Goal: Task Accomplishment & Management: Use online tool/utility

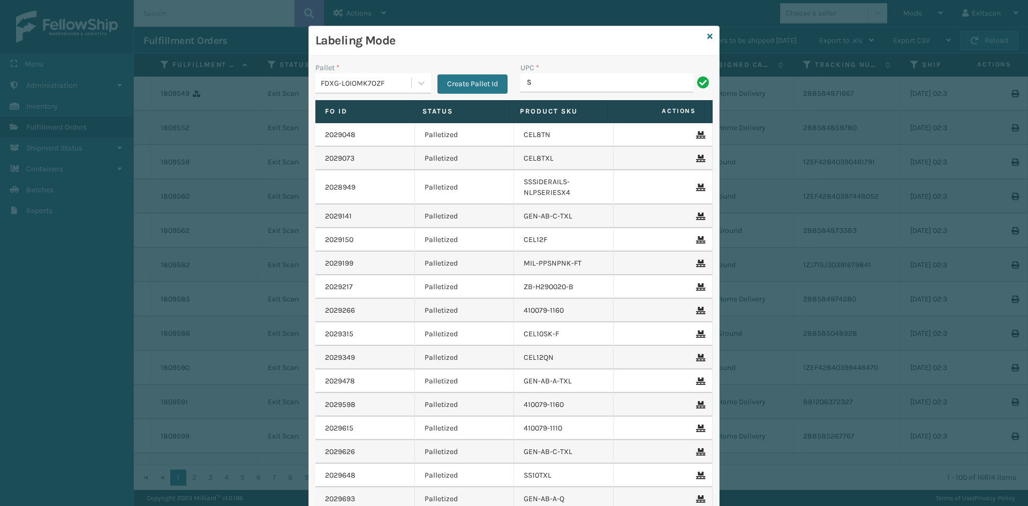
type input "SSSIDERAILS-NLPSERIESX4"
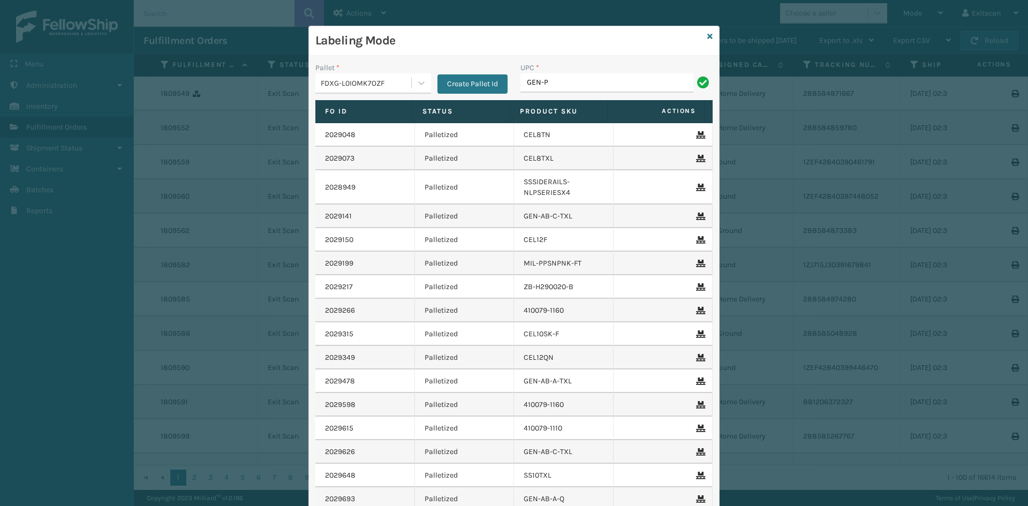
type input "GEN-PW-VEN-S"
type input "ITSATWHTK"
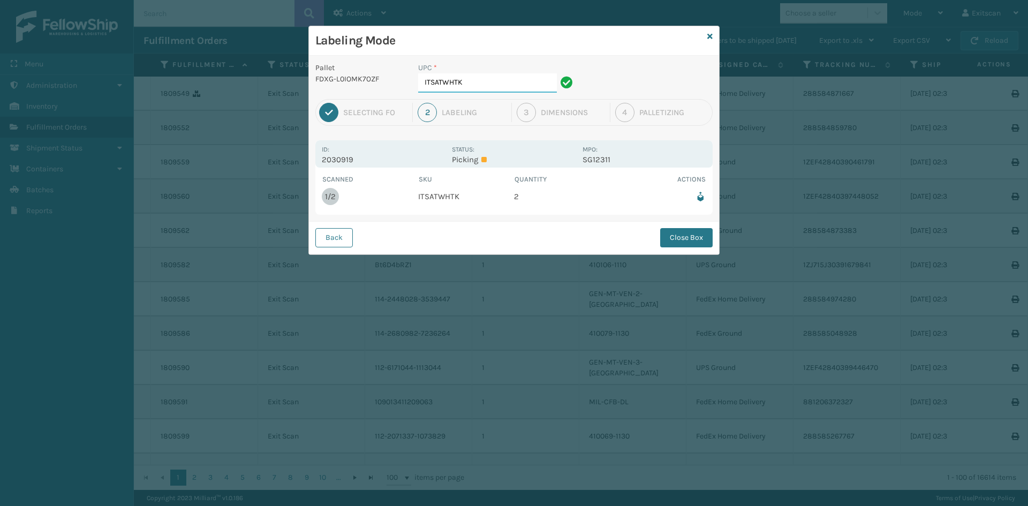
click at [488, 82] on input "ITSATWHTK" at bounding box center [487, 82] width 139 height 19
drag, startPoint x: 672, startPoint y: 236, endPoint x: 482, endPoint y: 148, distance: 209.0
click at [664, 236] on button "Close Box" at bounding box center [686, 237] width 52 height 19
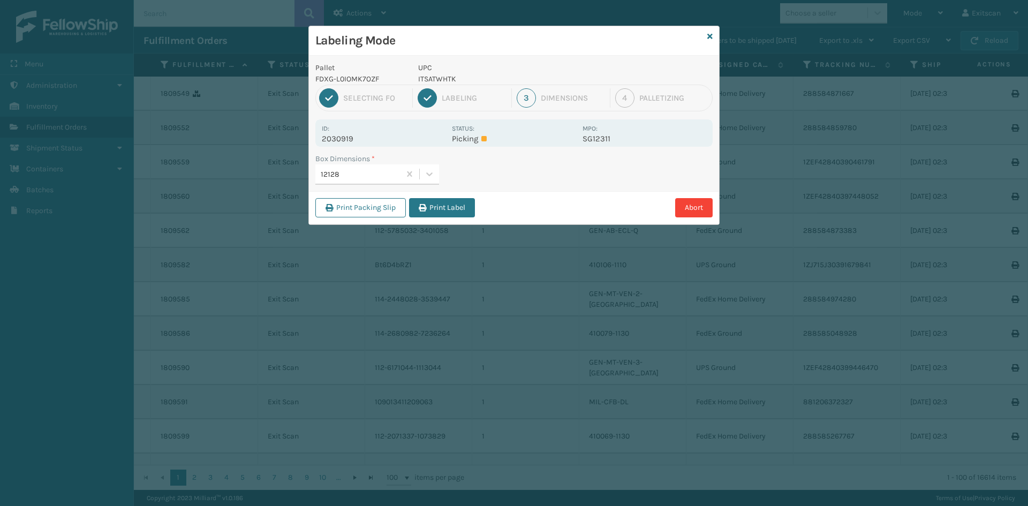
click at [445, 206] on button "Print Label" at bounding box center [442, 207] width 66 height 19
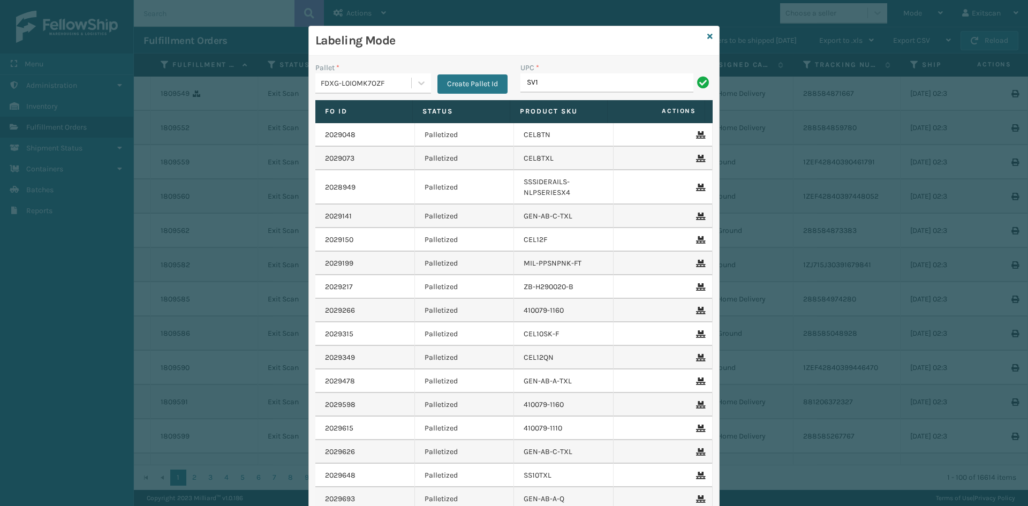
type input "SV1RMT"
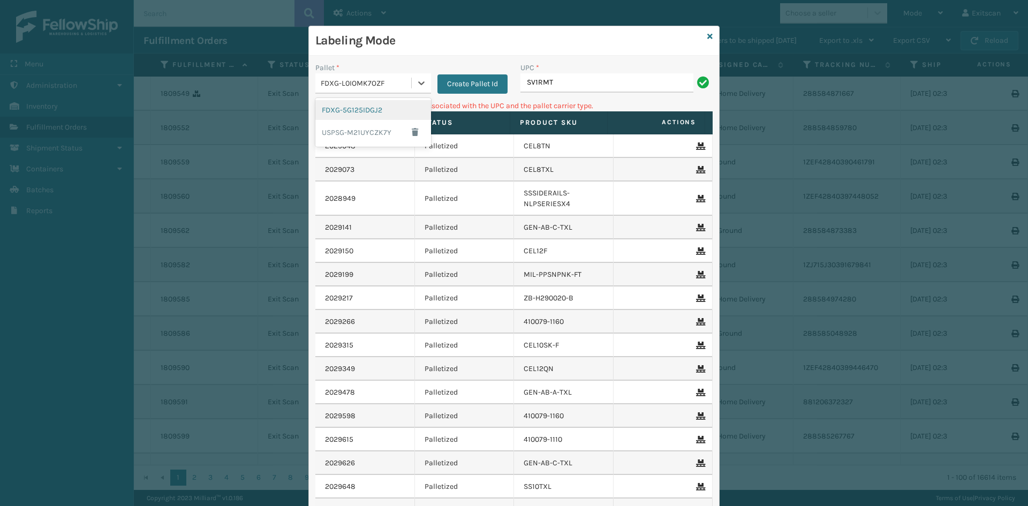
drag, startPoint x: 418, startPoint y: 84, endPoint x: 366, endPoint y: 108, distance: 57.5
click at [416, 86] on icon at bounding box center [421, 83] width 11 height 11
click at [483, 88] on button "Create Pallet Id" at bounding box center [473, 83] width 70 height 19
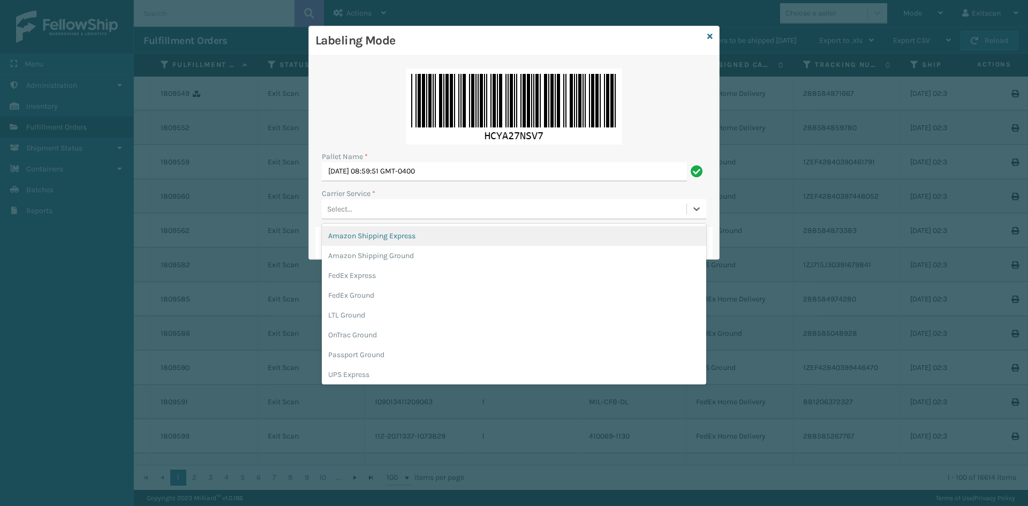
click at [388, 216] on div "Select..." at bounding box center [504, 209] width 365 height 18
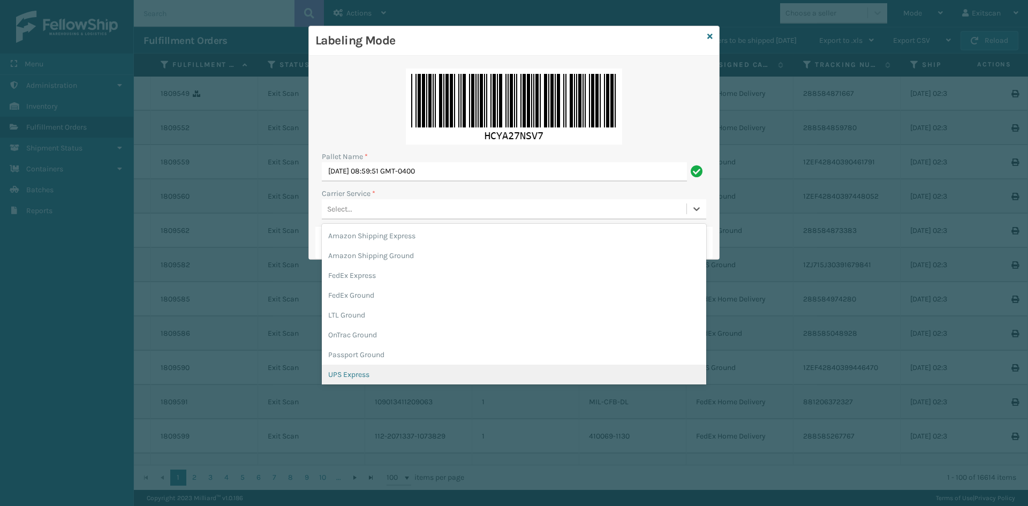
scroll to position [62, 0]
click at [375, 366] on div "USPS Ground" at bounding box center [514, 373] width 385 height 20
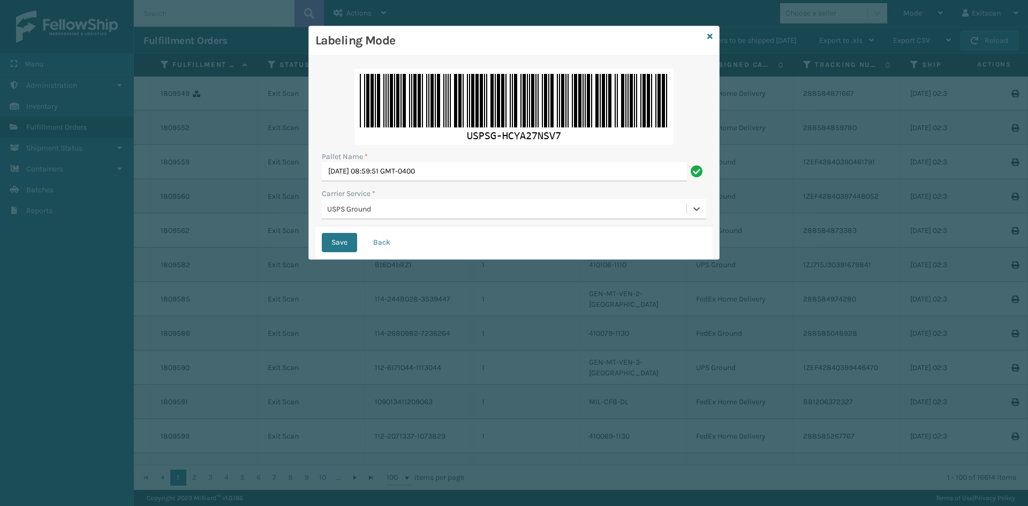
click at [386, 211] on div "USPS Ground" at bounding box center [507, 209] width 360 height 11
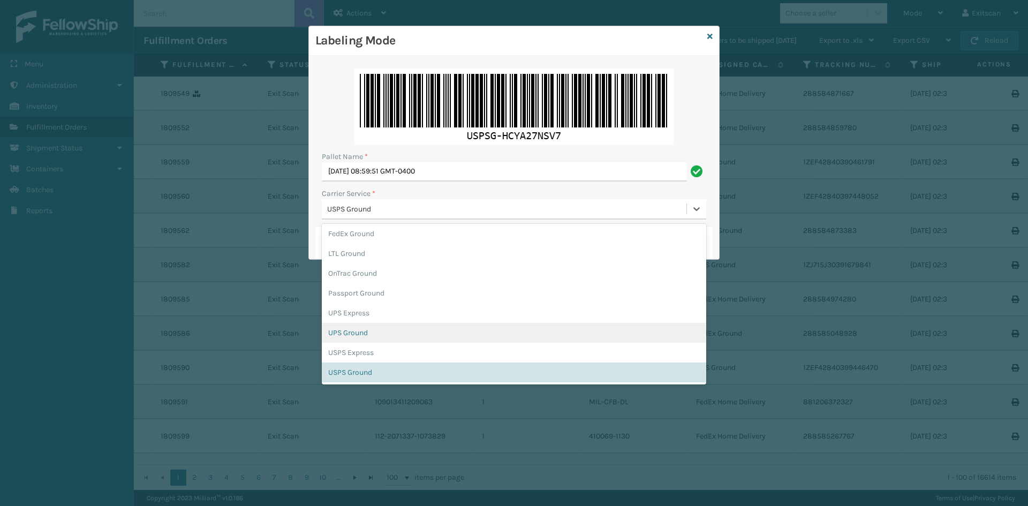
click at [376, 333] on div "UPS Ground" at bounding box center [514, 333] width 385 height 20
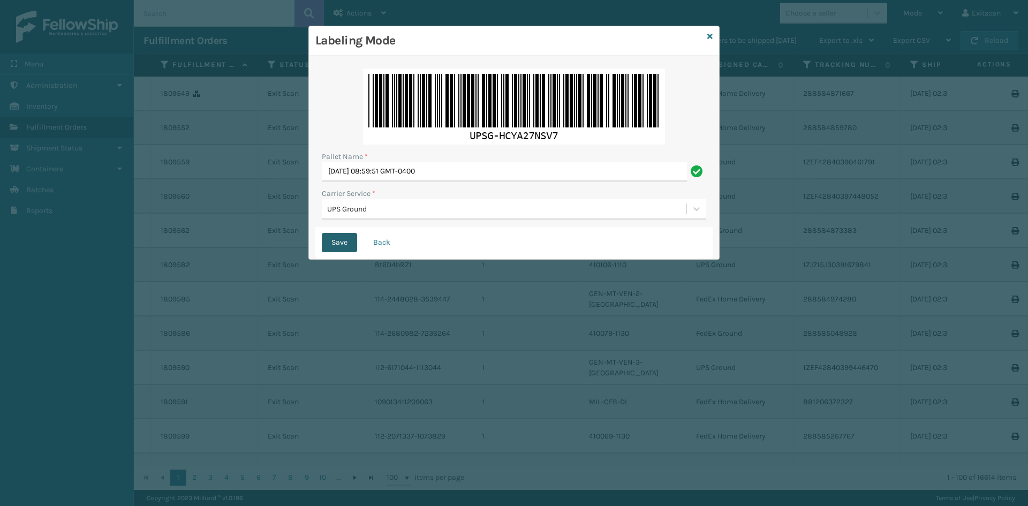
click at [343, 246] on button "Save" at bounding box center [339, 242] width 35 height 19
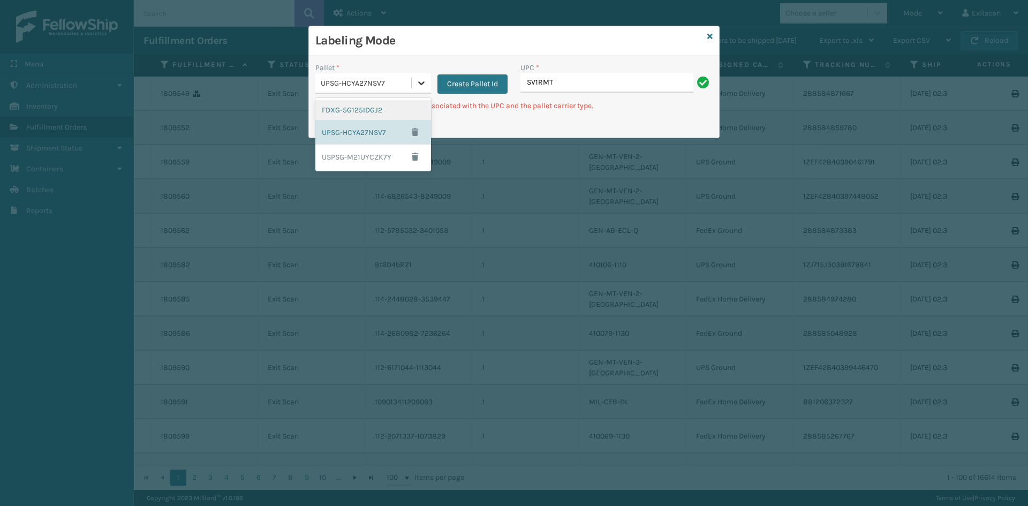
drag, startPoint x: 420, startPoint y: 86, endPoint x: 412, endPoint y: 94, distance: 11.4
click at [419, 86] on icon at bounding box center [421, 83] width 11 height 11
click at [394, 114] on div "FDXG-5G125IDGJ2" at bounding box center [373, 110] width 116 height 20
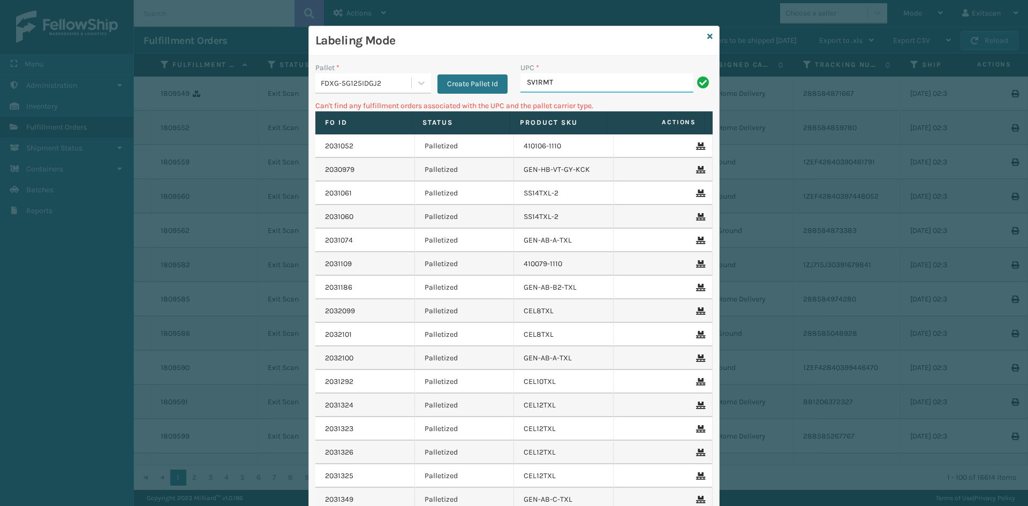
drag, startPoint x: 638, startPoint y: 81, endPoint x: 628, endPoint y: 88, distance: 12.3
click at [638, 81] on input "SV1RMT" at bounding box center [607, 82] width 173 height 19
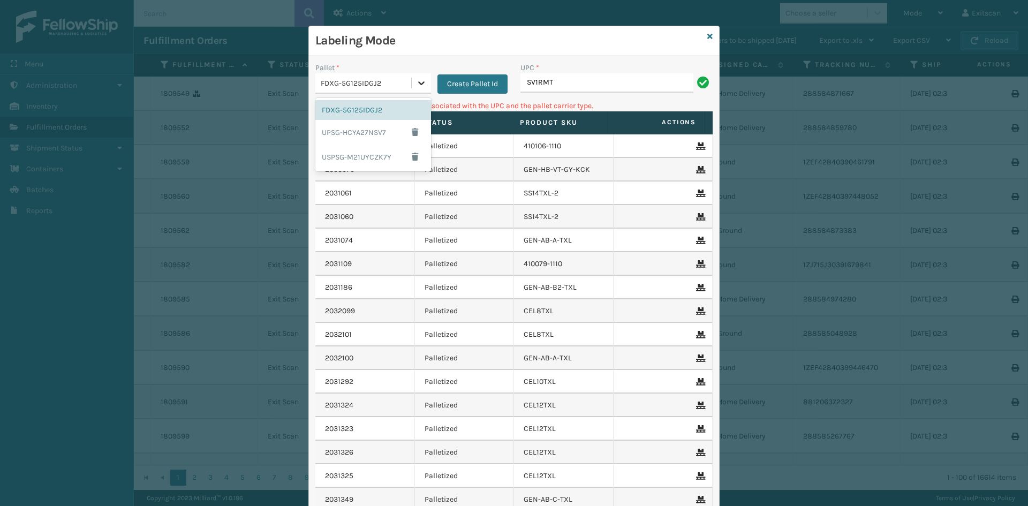
click at [417, 81] on icon at bounding box center [421, 83] width 11 height 11
drag, startPoint x: 366, startPoint y: 149, endPoint x: 439, endPoint y: 148, distance: 72.9
click at [366, 150] on div "USPSG-M21UYCZK7Y" at bounding box center [373, 157] width 116 height 25
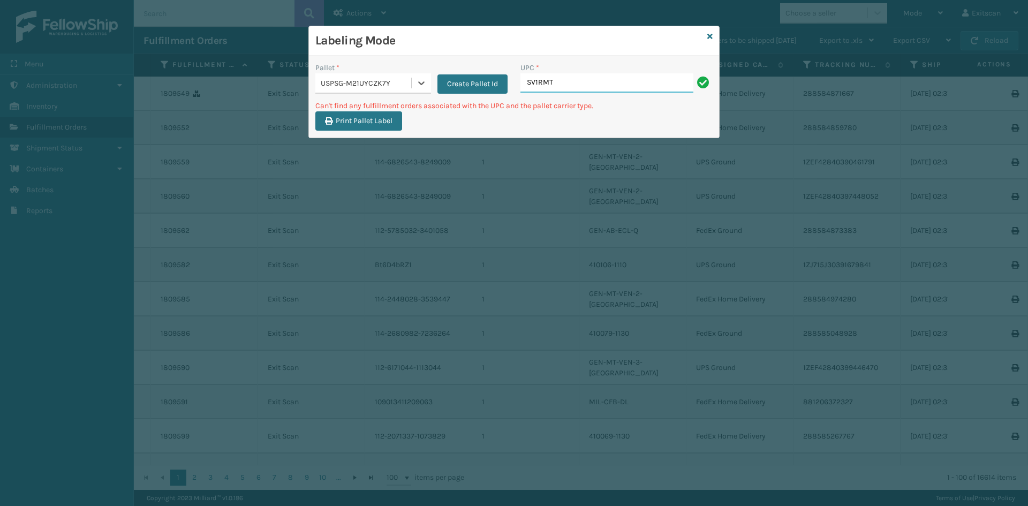
click at [615, 76] on input "SV1RMT" at bounding box center [607, 82] width 173 height 19
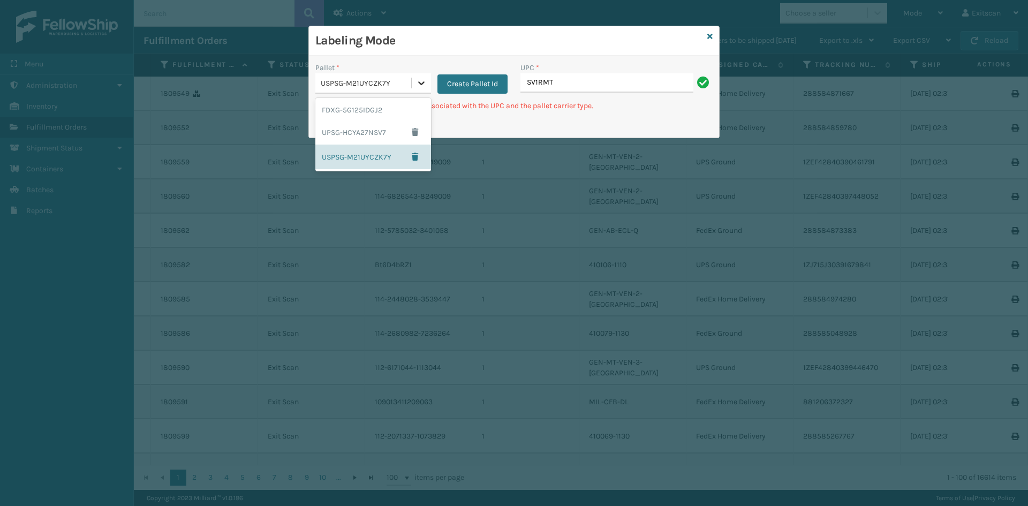
click at [420, 80] on icon at bounding box center [421, 83] width 11 height 11
click at [371, 110] on div "FDXG-5G125IDGJ2" at bounding box center [373, 110] width 116 height 20
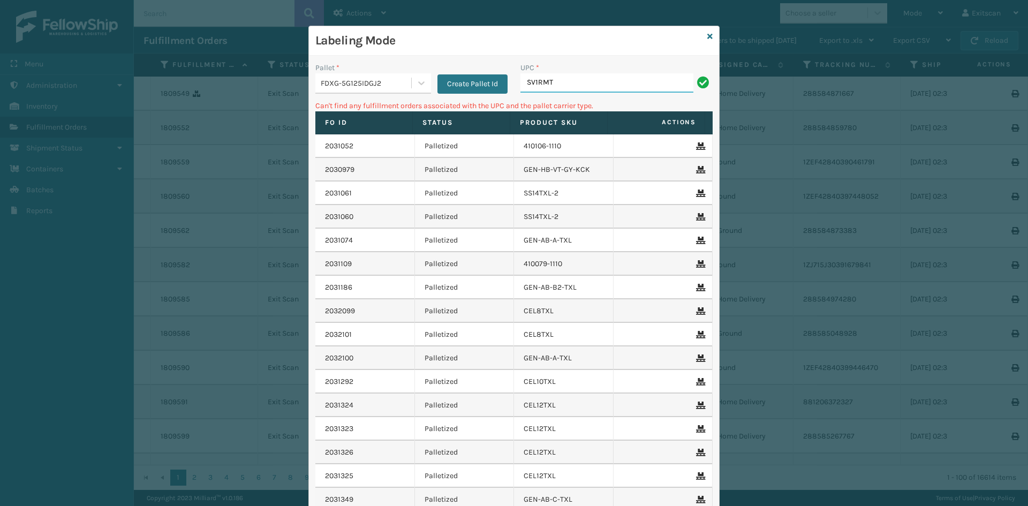
click at [615, 80] on input "SV1RMT" at bounding box center [607, 82] width 173 height 19
type input "S"
type input "GEN-MPT-T-TC-W"
